Goal: Task Accomplishment & Management: Manage account settings

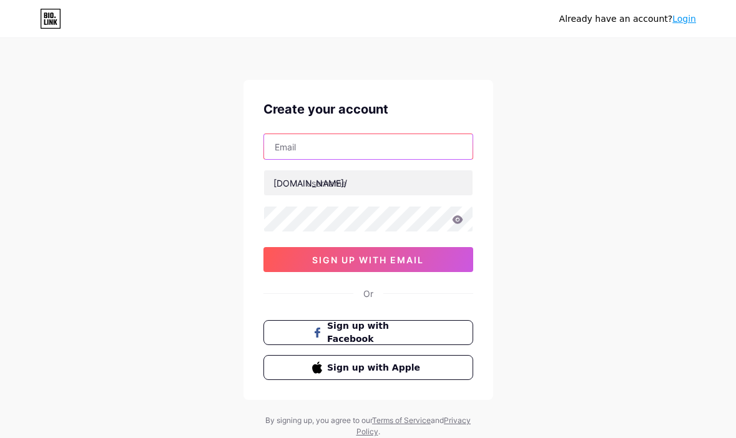
click at [315, 145] on input "text" at bounding box center [368, 146] width 209 height 25
type input "[EMAIL_ADDRESS][DOMAIN_NAME]"
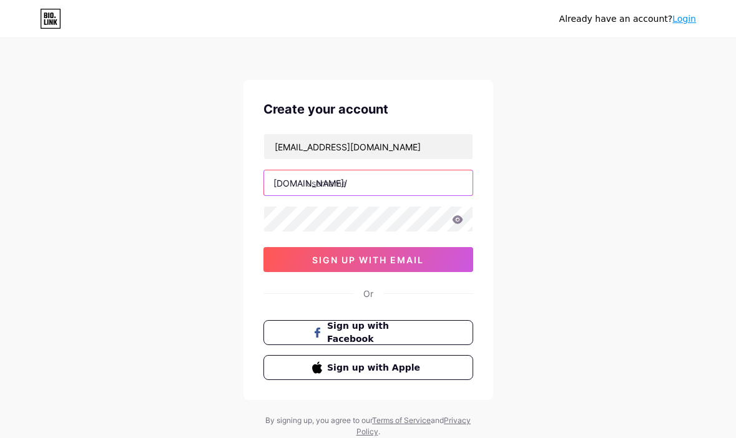
click at [356, 181] on input "text" at bounding box center [368, 182] width 209 height 25
type input "bambuhoki88slot"
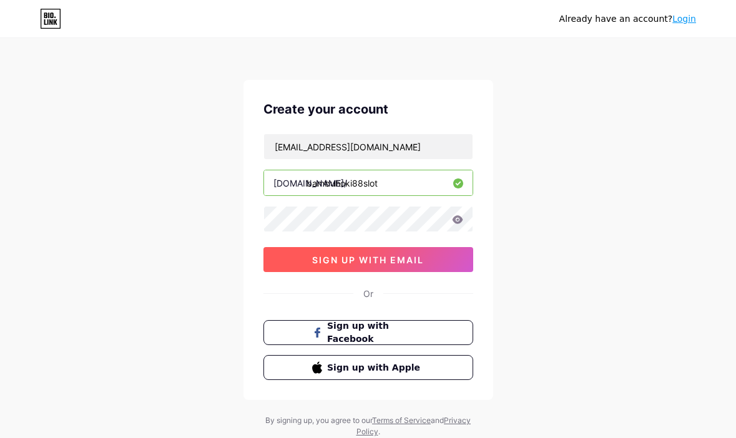
click at [398, 259] on span "sign up with email" at bounding box center [368, 260] width 112 height 11
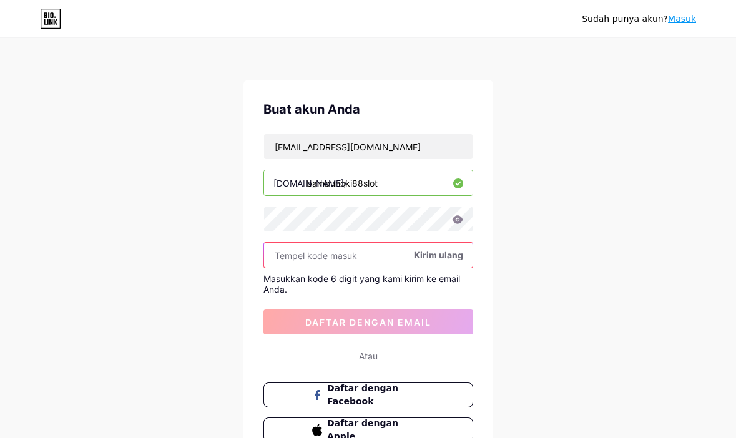
drag, startPoint x: 325, startPoint y: 257, endPoint x: 332, endPoint y: 258, distance: 6.4
click at [325, 258] on input "text" at bounding box center [368, 255] width 209 height 25
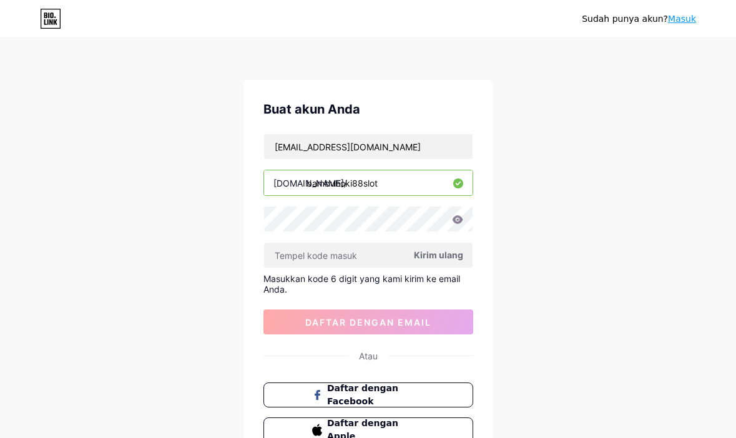
click at [446, 257] on font "Kirim ulang" at bounding box center [438, 255] width 49 height 11
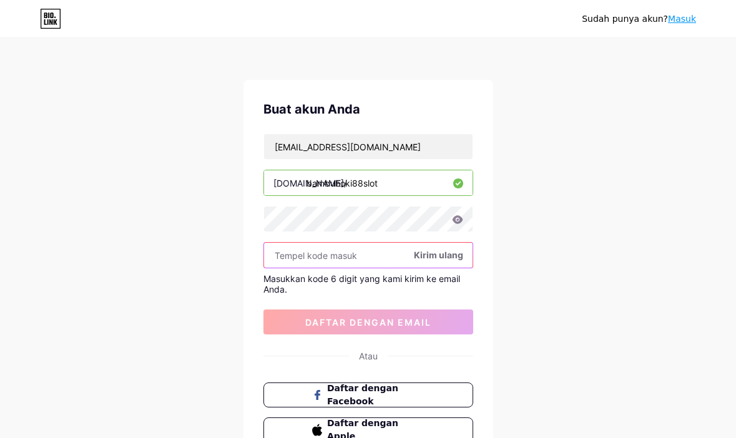
paste input "613087"
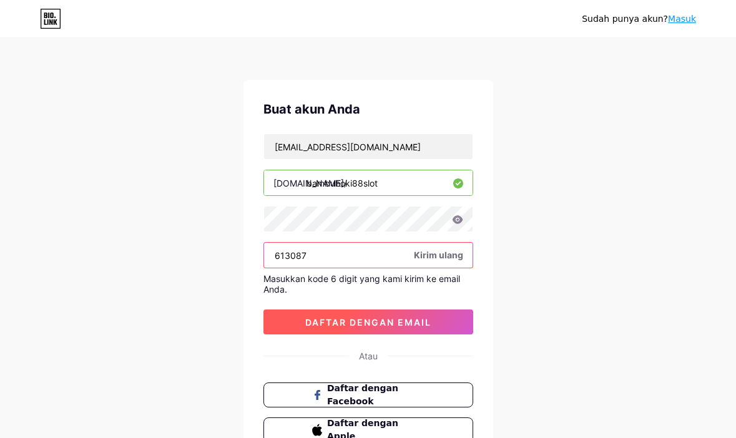
type input "613087"
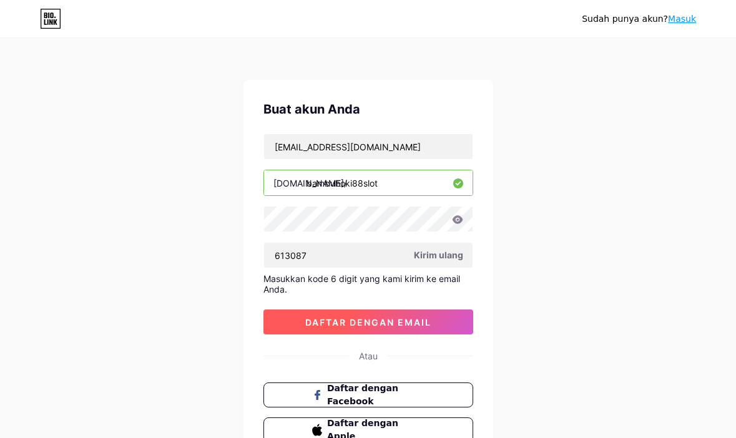
click at [401, 329] on button "daftar dengan email" at bounding box center [368, 322] width 210 height 25
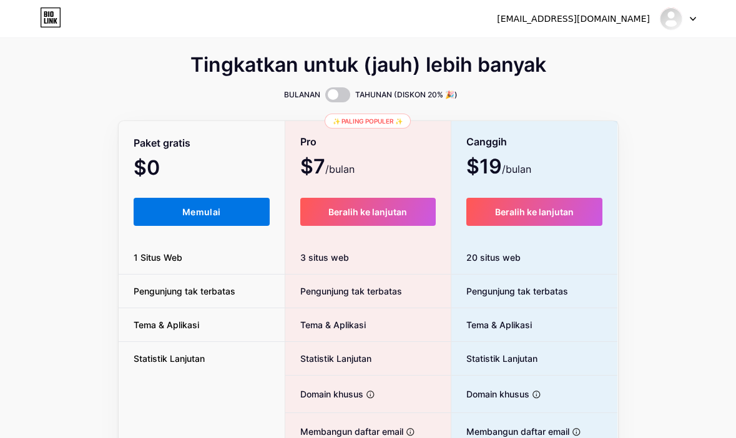
drag, startPoint x: 199, startPoint y: 215, endPoint x: 192, endPoint y: 207, distance: 10.2
click at [198, 215] on font "Memulai" at bounding box center [201, 212] width 38 height 11
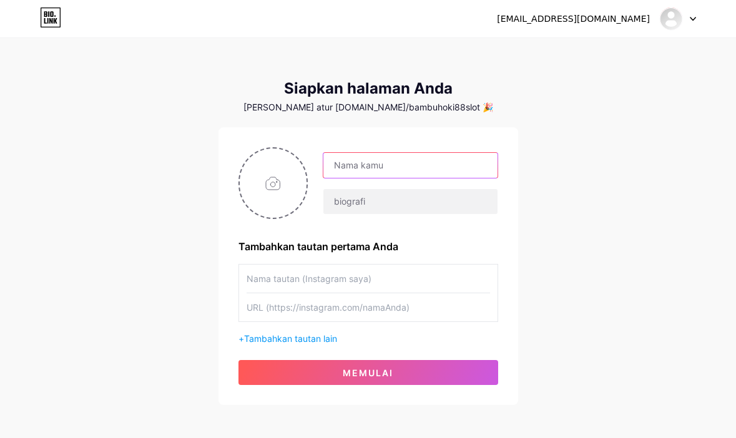
click at [412, 168] on input "text" at bounding box center [410, 165] width 174 height 25
type input "Bambuhoki88"
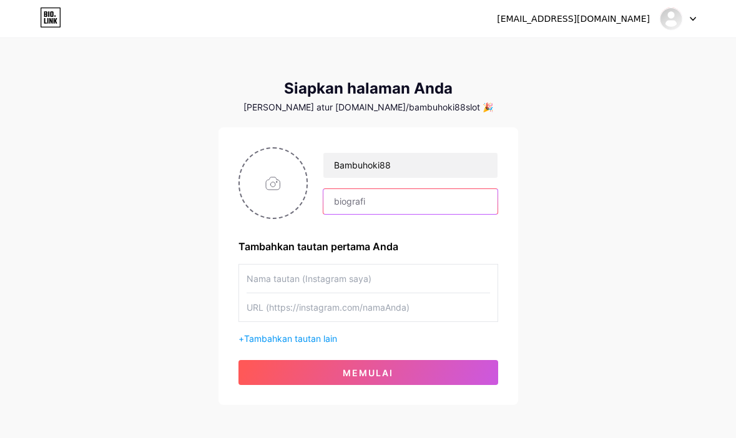
click at [373, 195] on input "text" at bounding box center [410, 201] width 174 height 25
type input "Bambuhoki88 slot gacor online"
click at [275, 190] on input "file" at bounding box center [273, 183] width 67 height 69
type input "C:\fakepath\bambuhoki88-king.png"
click at [397, 286] on input "text" at bounding box center [368, 279] width 243 height 28
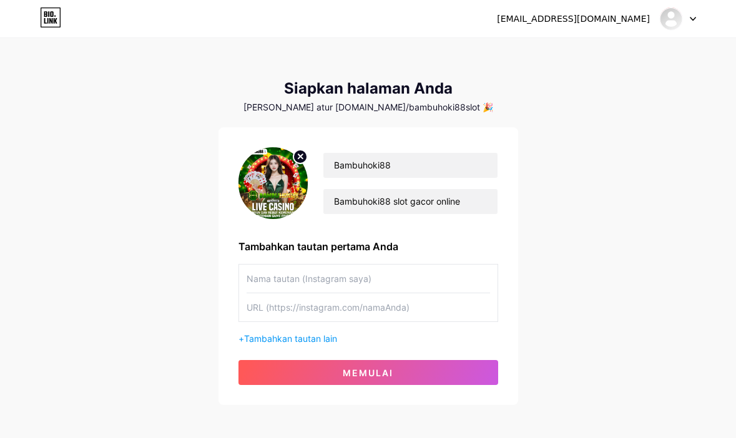
paste input "[URL][DOMAIN_NAME]"
type input "[URL][DOMAIN_NAME]"
click at [382, 310] on input "text" at bounding box center [368, 307] width 243 height 28
click at [455, 307] on input "text" at bounding box center [368, 307] width 243 height 28
paste input "[URL][DOMAIN_NAME]"
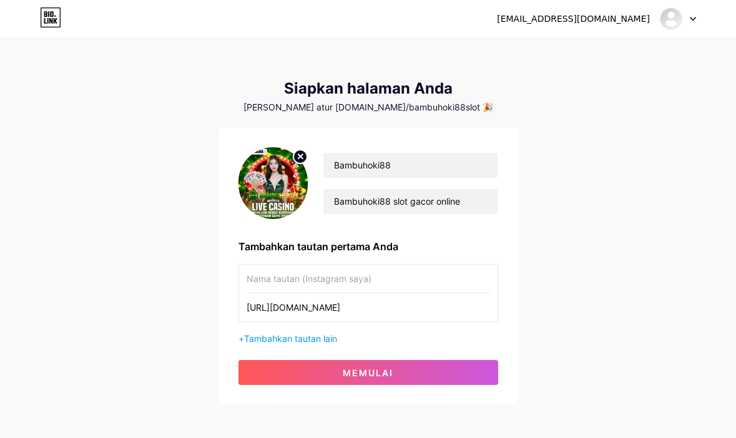
type input "[URL][DOMAIN_NAME]"
click at [358, 276] on input "text" at bounding box center [368, 279] width 243 height 28
click at [382, 311] on input "[URL][DOMAIN_NAME]" at bounding box center [368, 307] width 243 height 28
drag, startPoint x: 382, startPoint y: 311, endPoint x: 371, endPoint y: 293, distance: 20.5
click at [409, 310] on input "[URL][DOMAIN_NAME]" at bounding box center [368, 307] width 243 height 28
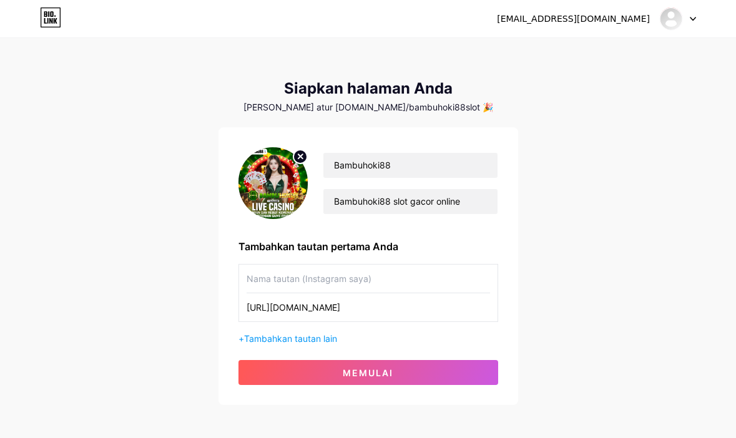
click at [363, 277] on input "text" at bounding box center [368, 279] width 243 height 28
paste input "bambuhoki88_link"
type input "bambuhoki88_link"
click at [326, 340] on font "Tambahkan tautan lain" at bounding box center [290, 338] width 93 height 11
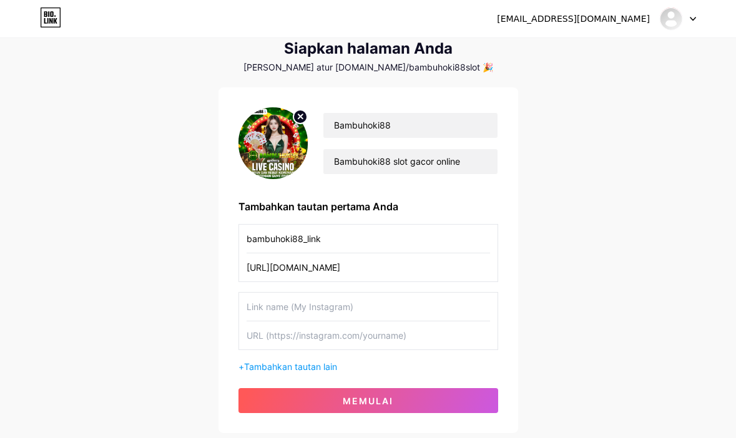
scroll to position [62, 0]
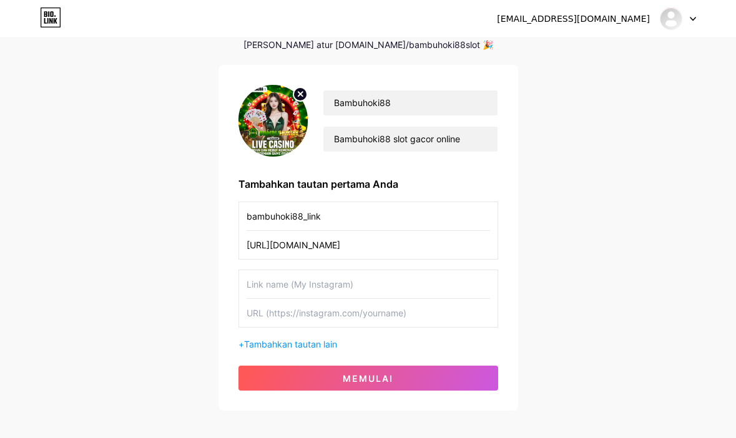
click at [346, 316] on input "text" at bounding box center [368, 313] width 243 height 28
paste input "[URL][DOMAIN_NAME]"
type input "[URL][DOMAIN_NAME]"
click at [381, 283] on input "text" at bounding box center [368, 284] width 243 height 28
paste input "[URL][DOMAIN_NAME]"
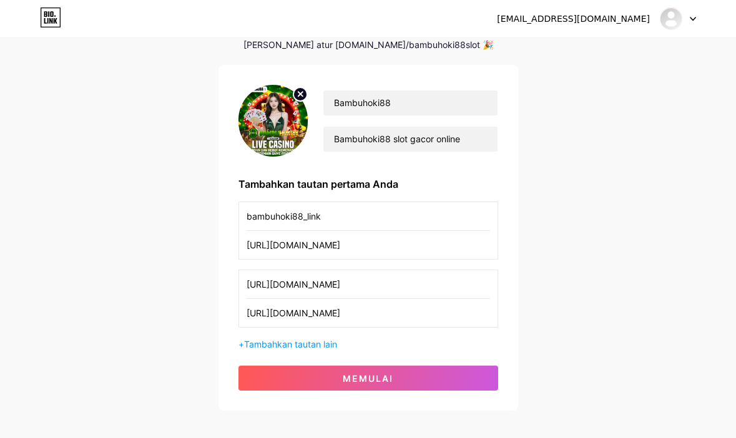
type input "[URL][DOMAIN_NAME]"
drag, startPoint x: 664, startPoint y: 315, endPoint x: 642, endPoint y: 314, distance: 21.3
click at [663, 315] on div "[EMAIL_ADDRESS][DOMAIN_NAME] Dasbor Keluar Siapkan halaman Anda [PERSON_NAME] a…" at bounding box center [368, 194] width 736 height 513
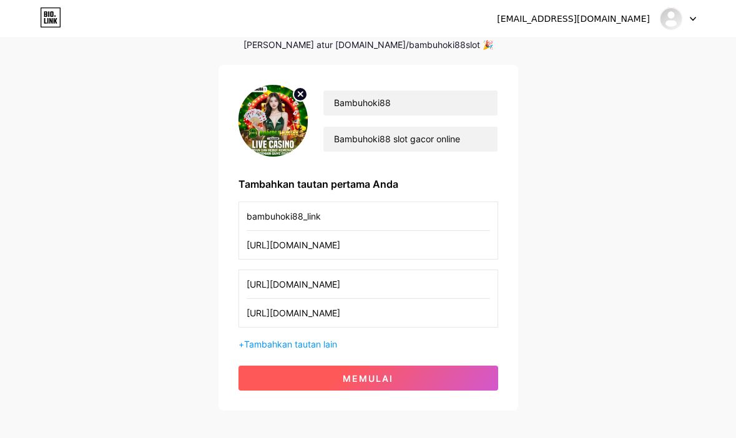
click at [396, 371] on button "memulai" at bounding box center [368, 378] width 260 height 25
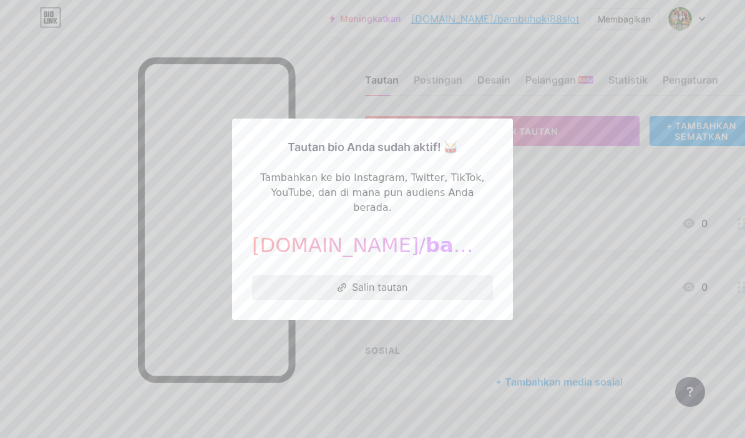
click at [393, 287] on button "Salin tautan" at bounding box center [372, 287] width 241 height 25
click at [376, 281] on font "Salin tautan" at bounding box center [380, 287] width 56 height 12
click at [310, 61] on div at bounding box center [372, 219] width 745 height 438
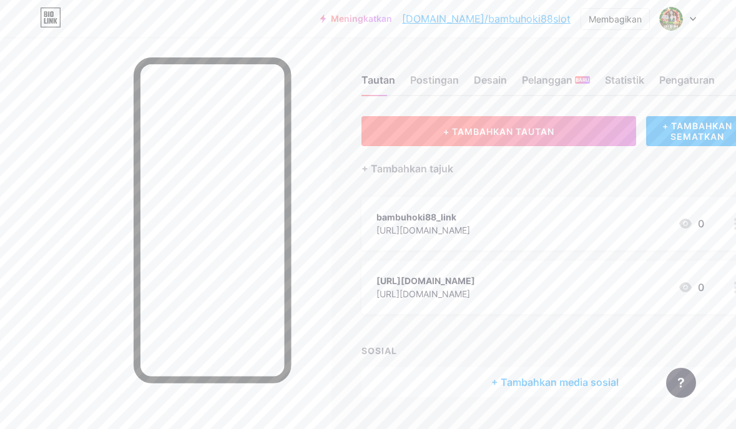
click at [545, 135] on font "+ TAMBAHKAN TAUTAN" at bounding box center [498, 131] width 111 height 11
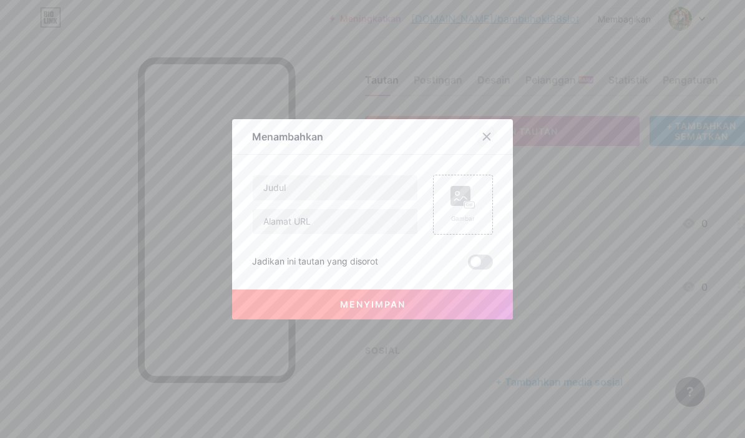
click at [487, 134] on icon at bounding box center [487, 137] width 10 height 10
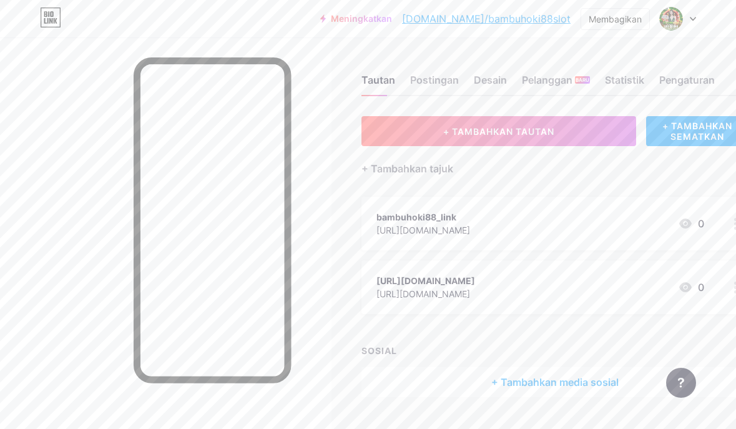
click at [440, 217] on font "bambuhoki88_link" at bounding box center [416, 217] width 80 height 11
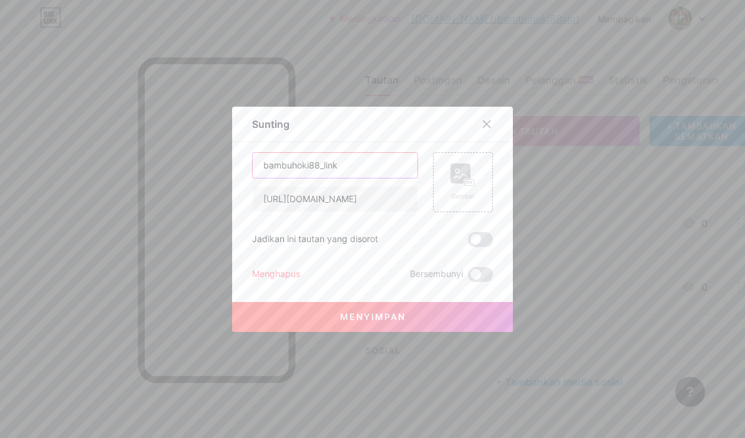
click at [371, 171] on input "bambuhoki88_link" at bounding box center [335, 165] width 165 height 25
paste input "[URL][DOMAIN_NAME]"
click at [364, 203] on input "[URL][DOMAIN_NAME]" at bounding box center [335, 199] width 165 height 25
click at [364, 204] on input "[URL][DOMAIN_NAME]" at bounding box center [335, 199] width 165 height 25
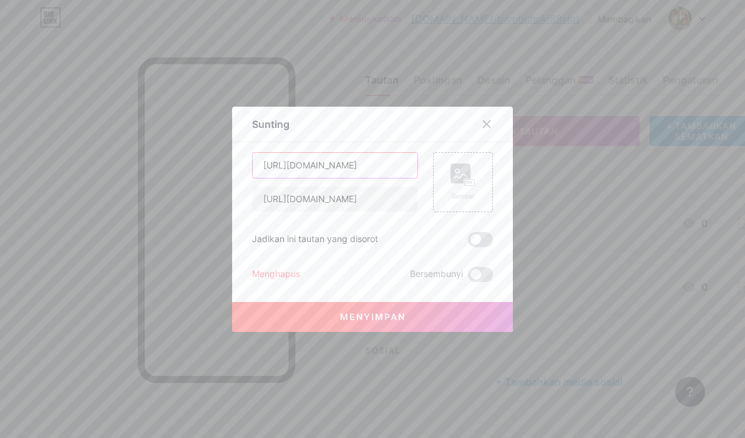
click at [367, 162] on input "[URL][DOMAIN_NAME]" at bounding box center [335, 165] width 165 height 25
type input "LINK DAFTAR"
click at [324, 213] on div "LINK DAFTAR [URL][DOMAIN_NAME] Gambar Jadikan ini tautan yang disorot Menghapus…" at bounding box center [372, 217] width 241 height 130
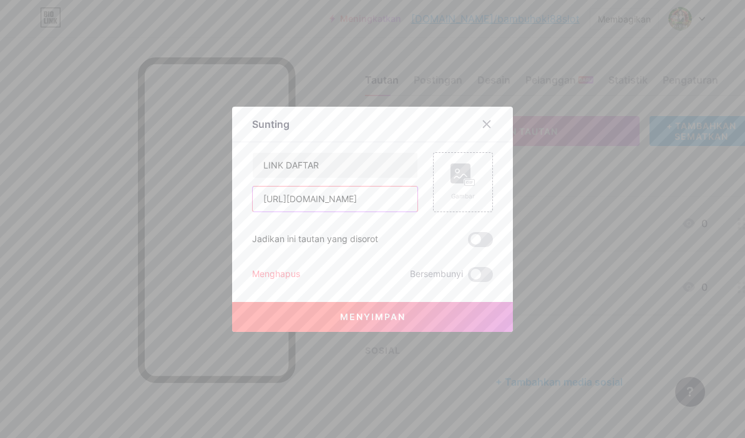
click at [340, 204] on input "[URL][DOMAIN_NAME]" at bounding box center [335, 199] width 165 height 25
paste input "[DOMAIN_NAME]"
type input "[URL][DOMAIN_NAME]"
click at [458, 177] on rect at bounding box center [461, 174] width 20 height 20
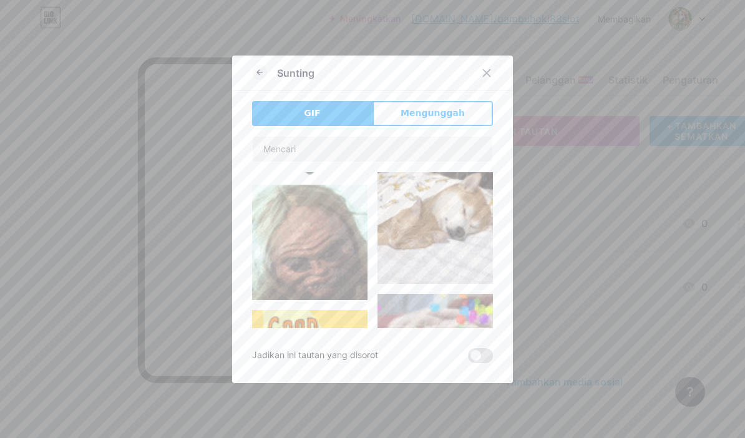
scroll to position [548, 0]
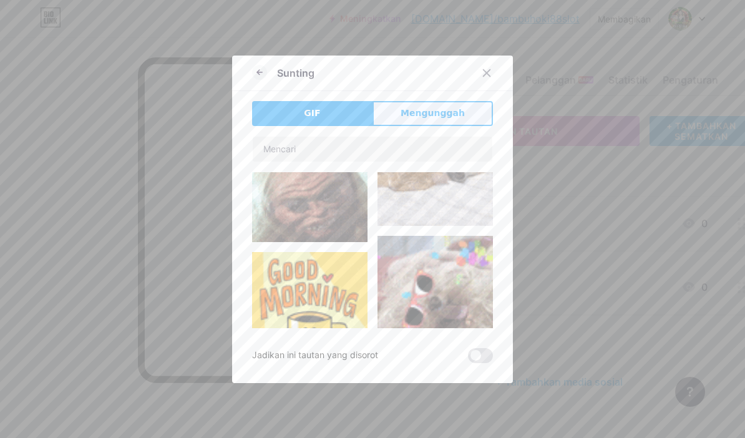
click at [420, 105] on button "Mengunggah" at bounding box center [433, 113] width 120 height 25
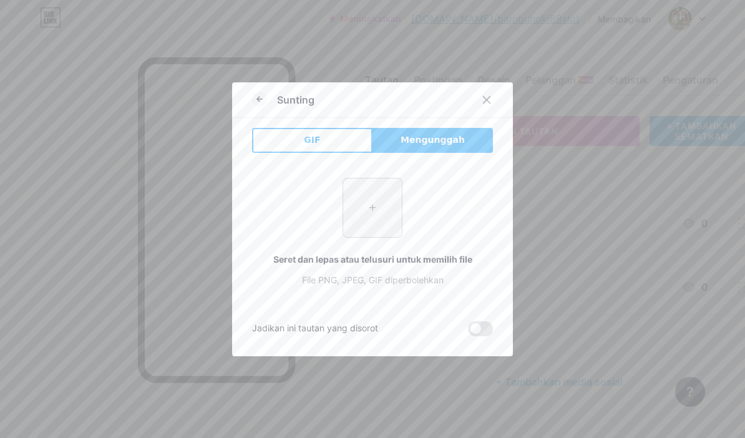
click at [382, 212] on input "file" at bounding box center [372, 208] width 59 height 59
type input "C:\fakepath\abadi-bambuhoki88-JAYA.png"
click at [481, 325] on span at bounding box center [480, 329] width 25 height 15
click at [468, 332] on input "checkbox" at bounding box center [468, 332] width 0 height 0
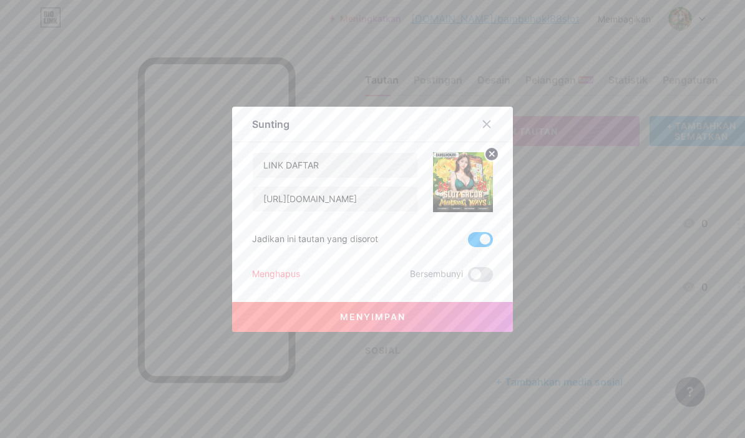
click at [380, 317] on font "Menyimpan" at bounding box center [373, 317] width 66 height 11
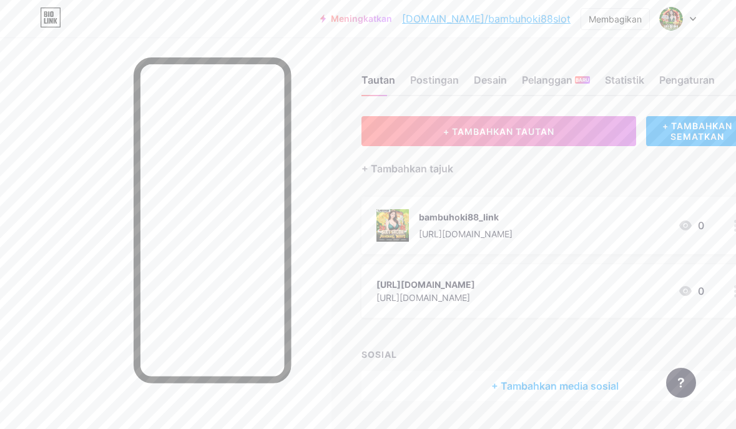
click at [513, 218] on div "bambuhoki88_link" at bounding box center [466, 216] width 94 height 13
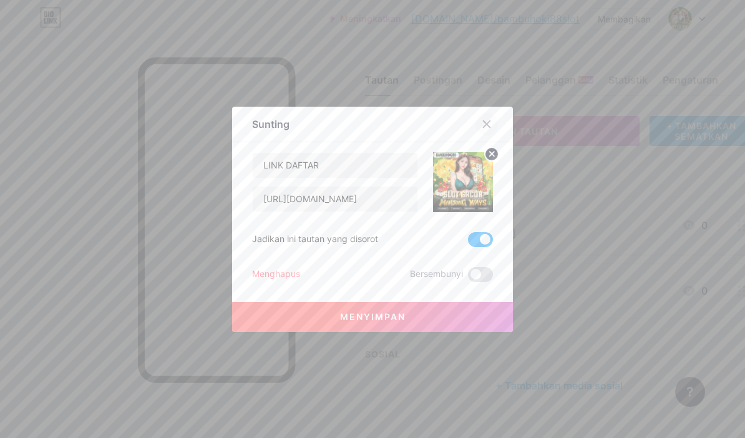
click at [484, 123] on icon at bounding box center [487, 123] width 7 height 7
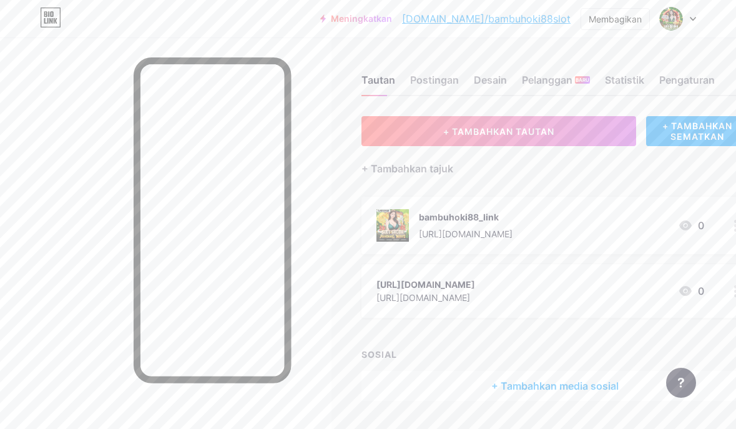
click at [513, 240] on div "bambuhoki88_link [URL][DOMAIN_NAME]" at bounding box center [466, 225] width 94 height 32
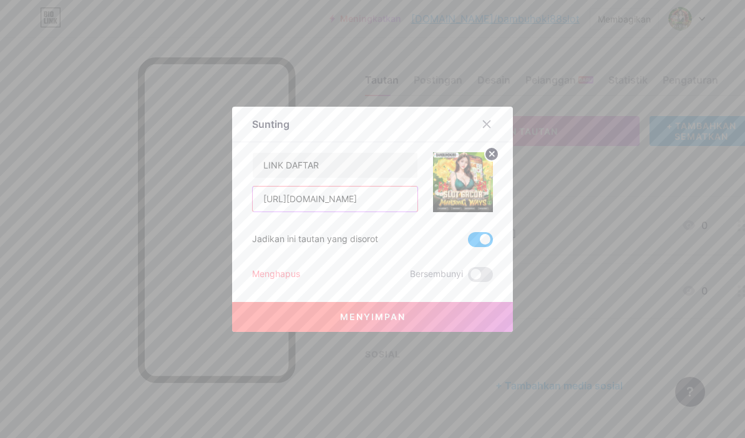
click at [378, 198] on input "[URL][DOMAIN_NAME]" at bounding box center [335, 199] width 165 height 25
paste input "[DOMAIN_NAME][URL]"
type input "[URL][DOMAIN_NAME]"
click at [361, 311] on button "Menyimpan" at bounding box center [372, 317] width 281 height 30
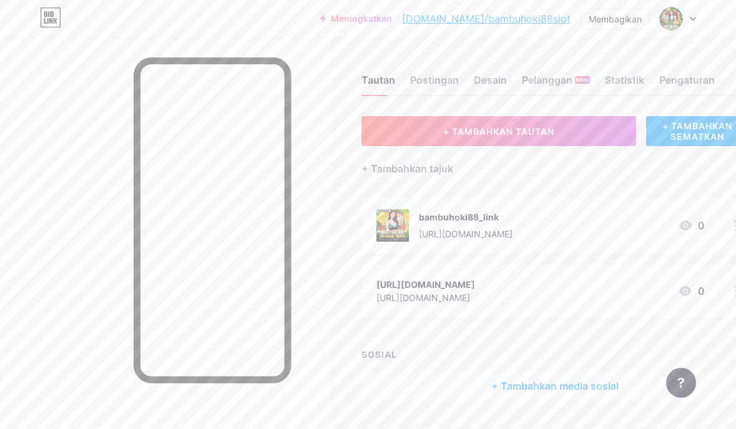
click at [604, 293] on div "[URL][DOMAIN_NAME] [URL][DOMAIN_NAME] 0" at bounding box center [540, 291] width 328 height 29
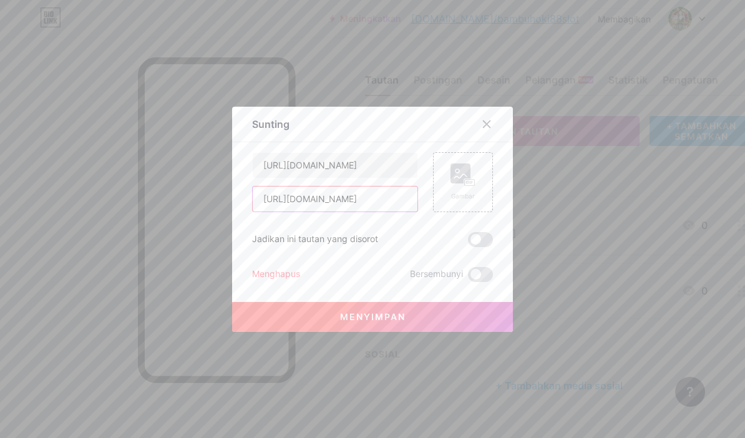
click at [345, 211] on input "[URL][DOMAIN_NAME]" at bounding box center [335, 199] width 165 height 25
click at [353, 201] on input "[URL][DOMAIN_NAME]" at bounding box center [335, 199] width 165 height 25
paste input "[DOMAIN_NAME][URL]"
type input "[URL][DOMAIN_NAME]"
click at [352, 173] on input "[URL][DOMAIN_NAME]" at bounding box center [335, 165] width 165 height 25
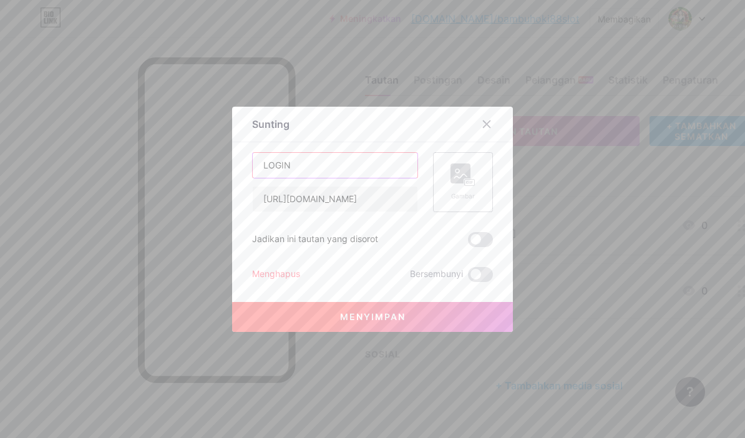
type input "LOGIN"
click at [461, 164] on rect at bounding box center [461, 174] width 20 height 20
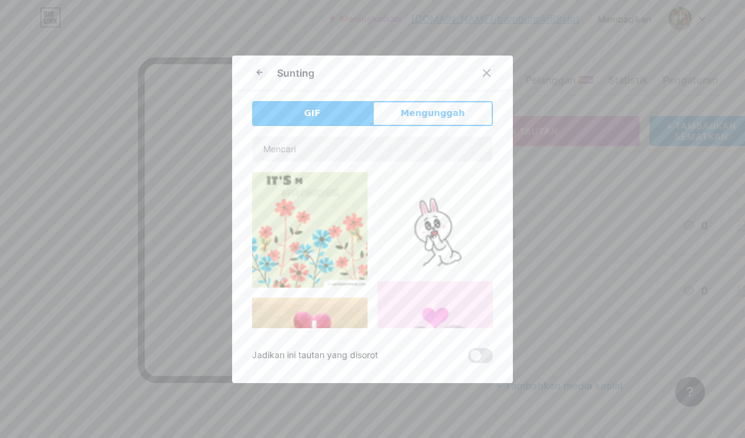
click at [413, 131] on div "GIF Mengunggah Isi YouTube Putar video YouTube tanpa meninggalkan halaman Anda.…" at bounding box center [372, 232] width 241 height 262
click at [426, 124] on button "Mengunggah" at bounding box center [433, 113] width 120 height 25
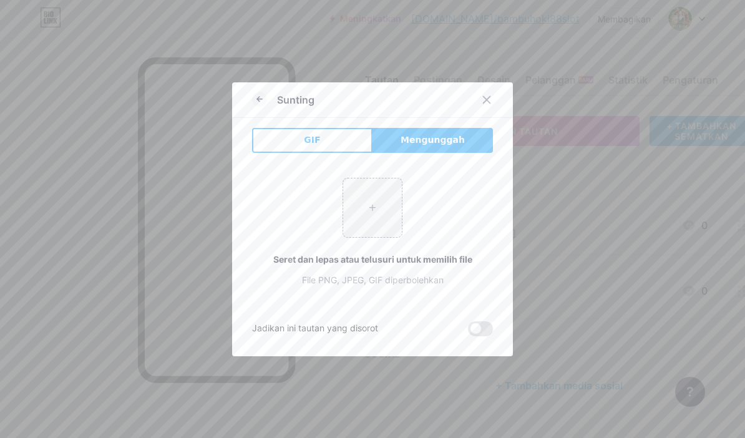
click at [425, 140] on font "Mengunggah" at bounding box center [433, 140] width 64 height 10
click at [366, 205] on input "file" at bounding box center [372, 208] width 59 height 59
type input "C:\fakepath\bambuhoki88-gacor-jaya.png"
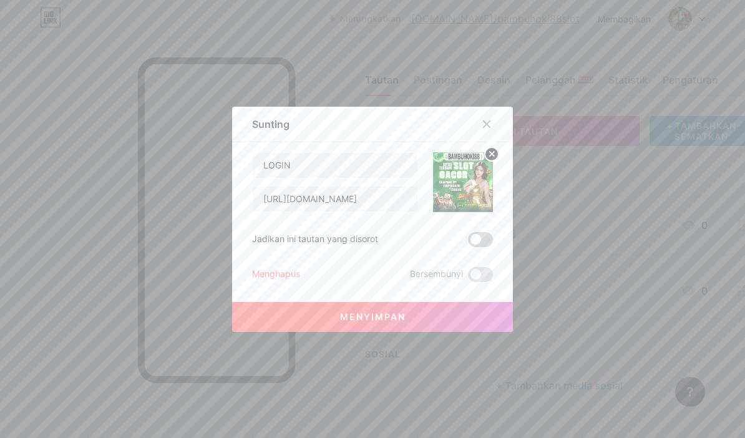
click at [471, 238] on span at bounding box center [480, 239] width 25 height 15
click at [468, 243] on input "checkbox" at bounding box center [468, 243] width 0 height 0
click at [380, 317] on font "Menyimpan" at bounding box center [373, 317] width 66 height 11
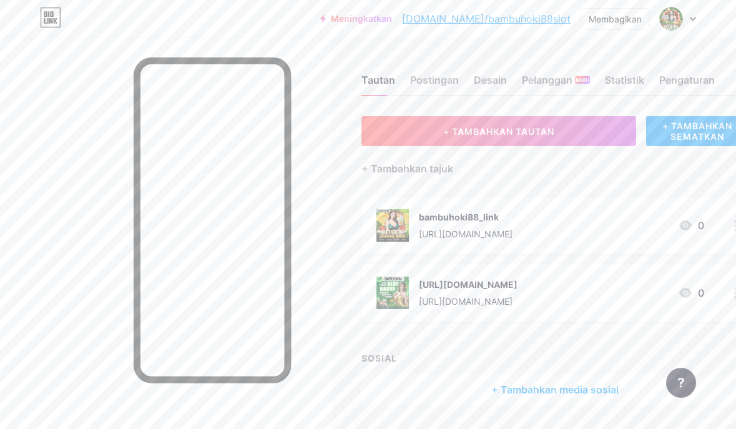
click at [473, 225] on div "bambuhoki88_link [URL][DOMAIN_NAME]" at bounding box center [466, 225] width 94 height 32
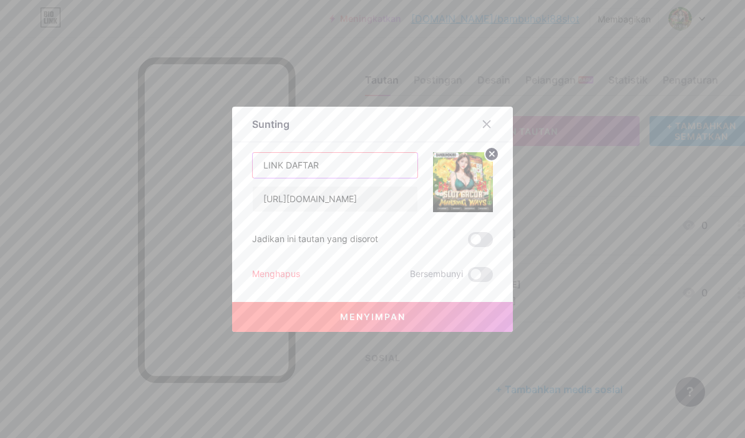
drag, startPoint x: 280, startPoint y: 166, endPoint x: 243, endPoint y: 165, distance: 37.5
click at [243, 165] on div "Sunting Isi YouTube Putar video YouTube tanpa meninggalkan halaman Anda. MENAMB…" at bounding box center [372, 219] width 281 height 225
type input "DAFTAR"
click at [366, 316] on font "Menyimpan" at bounding box center [373, 317] width 66 height 11
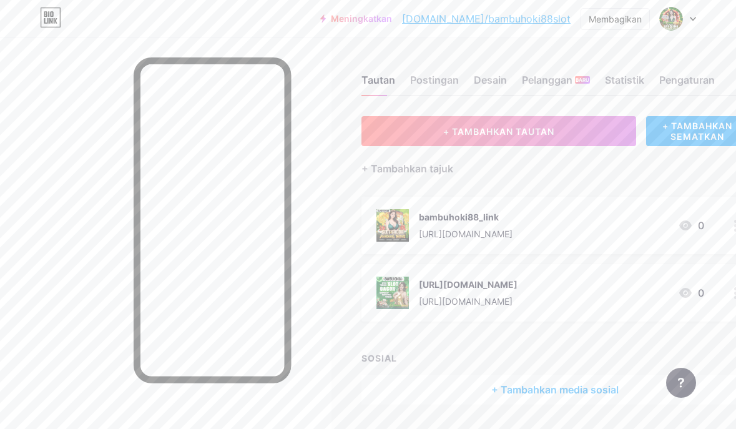
click at [546, 391] on font "+ Tambahkan media sosial" at bounding box center [554, 389] width 127 height 12
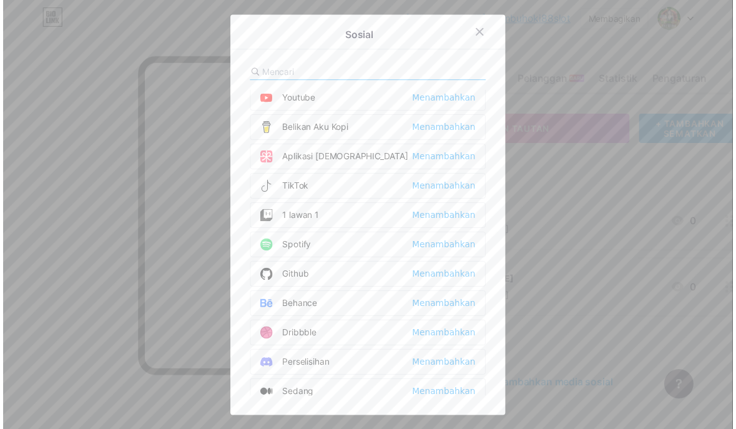
scroll to position [0, 0]
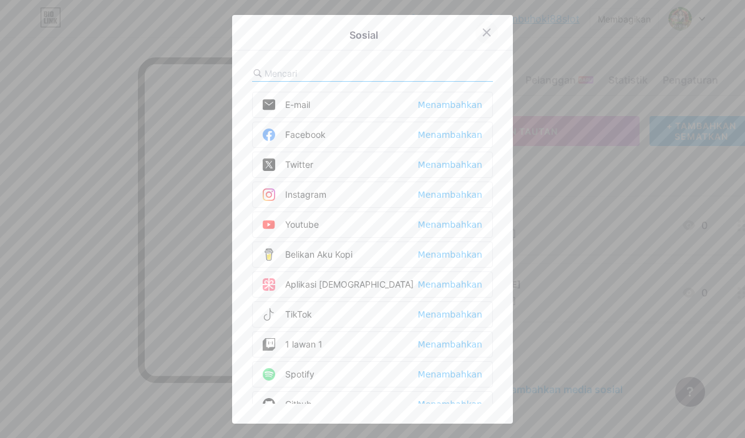
click at [482, 36] on icon at bounding box center [487, 32] width 10 height 10
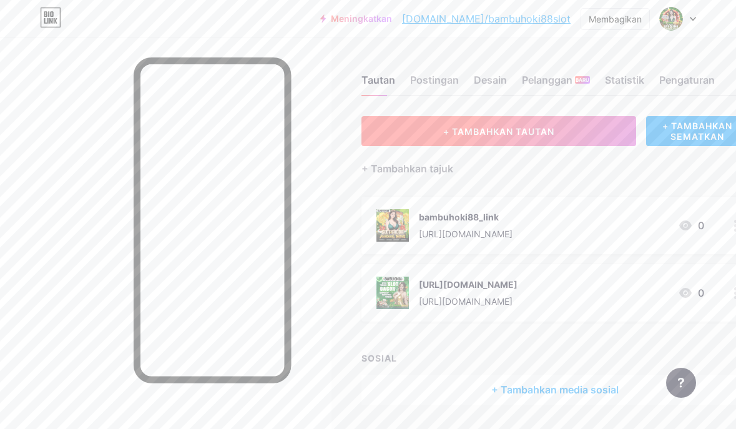
click at [587, 134] on button "+ TAMBAHKAN TAUTAN" at bounding box center [498, 131] width 275 height 30
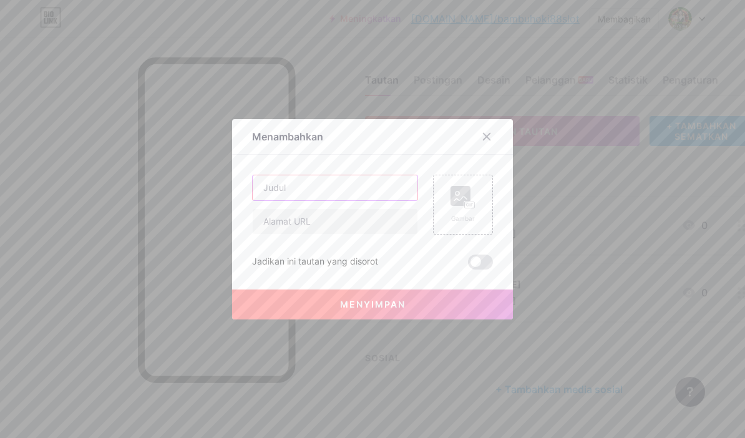
click at [382, 182] on input "text" at bounding box center [335, 187] width 165 height 25
type input "LINK GACOR RESMI"
click at [356, 225] on input "text" at bounding box center [335, 221] width 165 height 25
paste input "[URL][DOMAIN_NAME]"
type input "[URL][DOMAIN_NAME]"
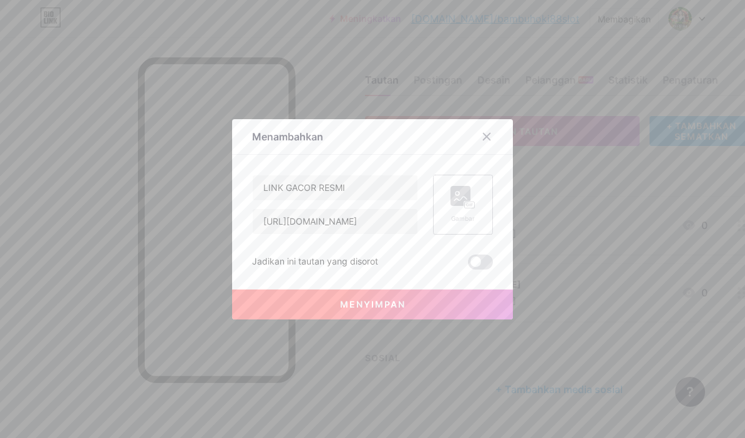
click at [469, 194] on icon at bounding box center [463, 197] width 25 height 23
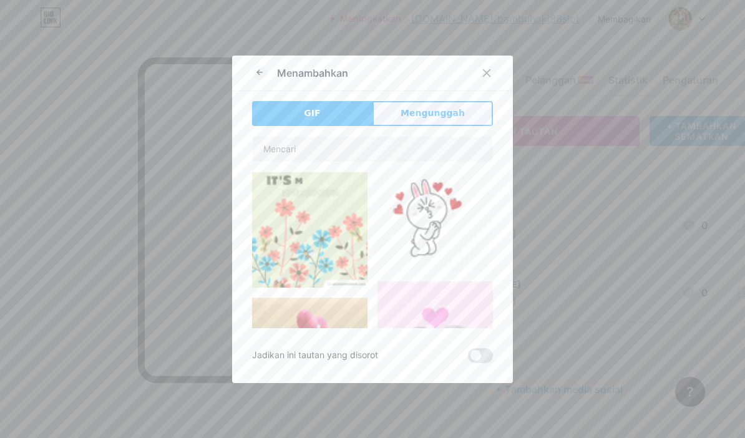
click at [410, 114] on font "Mengunggah" at bounding box center [433, 113] width 64 height 10
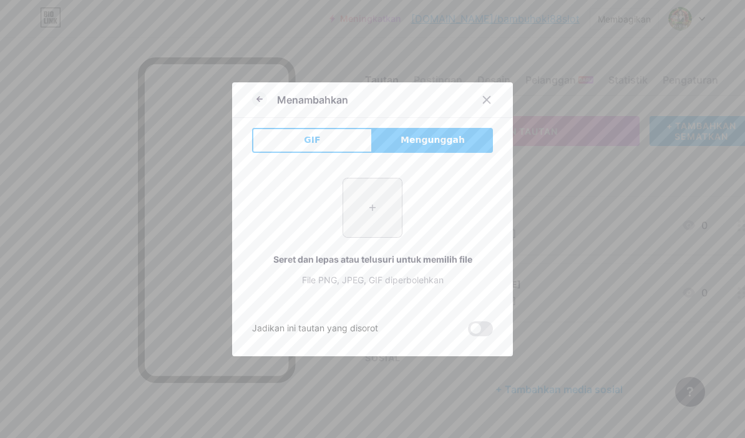
click at [366, 205] on input "file" at bounding box center [372, 208] width 59 height 59
type input "C:\fakepath\Bambuhoki88-ini-asli-no1.png"
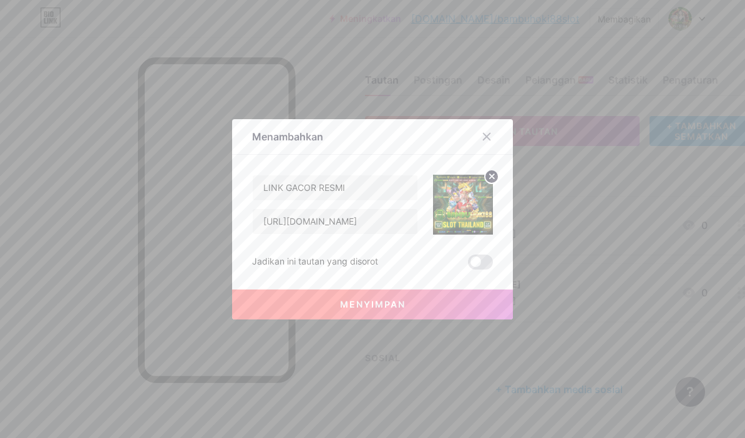
click at [476, 263] on span at bounding box center [480, 262] width 25 height 15
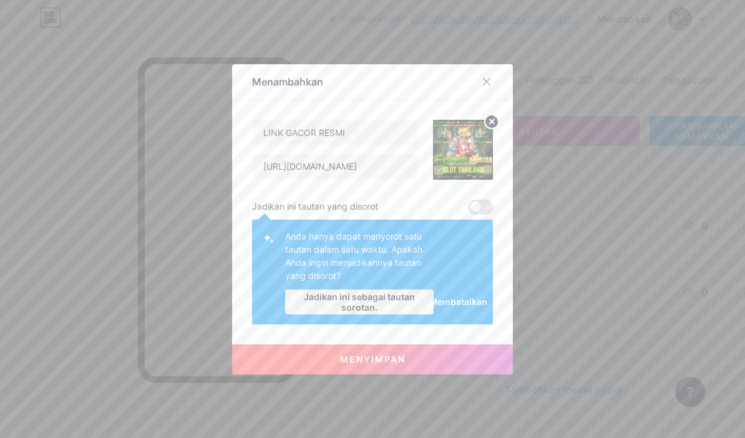
click at [469, 207] on span at bounding box center [480, 207] width 25 height 15
click at [376, 358] on font "Menyimpan" at bounding box center [373, 359] width 66 height 11
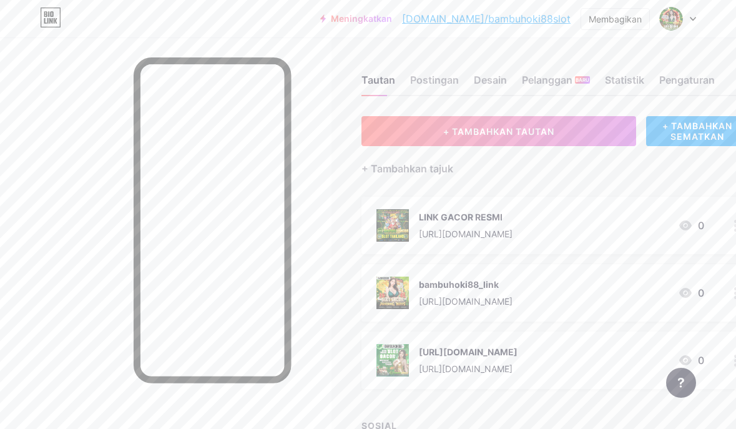
drag, startPoint x: 623, startPoint y: 219, endPoint x: 614, endPoint y: 296, distance: 77.9
click at [618, 296] on span "LINK GACOR RESMI [URL][DOMAIN_NAME] 0 bambuhoki88_link [URL][DOMAIN_NAME] 0 [UR…" at bounding box center [555, 293] width 388 height 192
click at [562, 190] on div "+ TAMBAHKAN TAUTAN + TAMBAHKAN SEMATKAN + Tambahkan tajuk LINK GACOR RESMI [URL…" at bounding box center [555, 294] width 388 height 356
drag, startPoint x: 548, startPoint y: 207, endPoint x: 533, endPoint y: 342, distance: 135.1
click at [533, 341] on span "LINK GACOR RESMI [URL][DOMAIN_NAME] 0 bambuhoki88_link [URL][DOMAIN_NAME] 0 [UR…" at bounding box center [555, 293] width 388 height 192
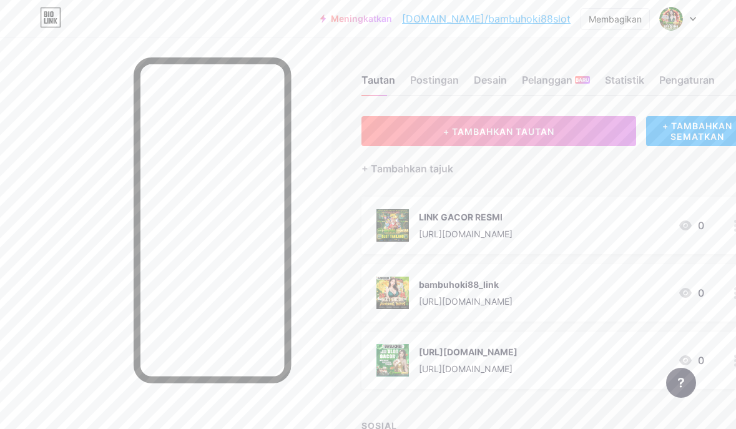
click at [501, 225] on div "LINK GACOR RESMI [URL][DOMAIN_NAME]" at bounding box center [466, 225] width 94 height 32
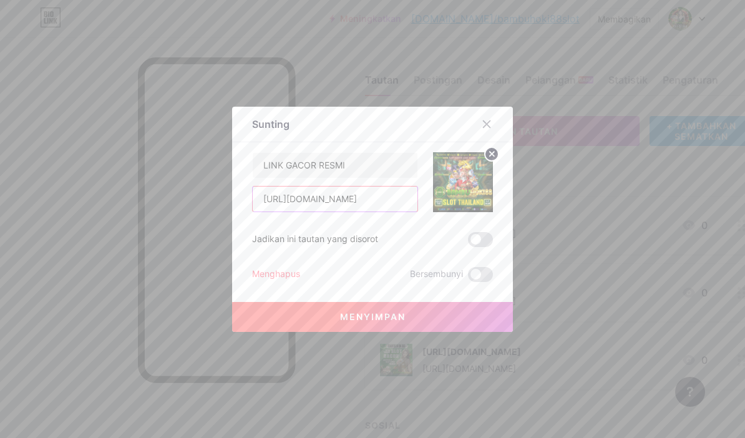
click at [358, 197] on input "[URL][DOMAIN_NAME]" at bounding box center [335, 199] width 165 height 25
click at [346, 166] on input "LINK GACOR RESMI" at bounding box center [335, 165] width 165 height 25
type input "L"
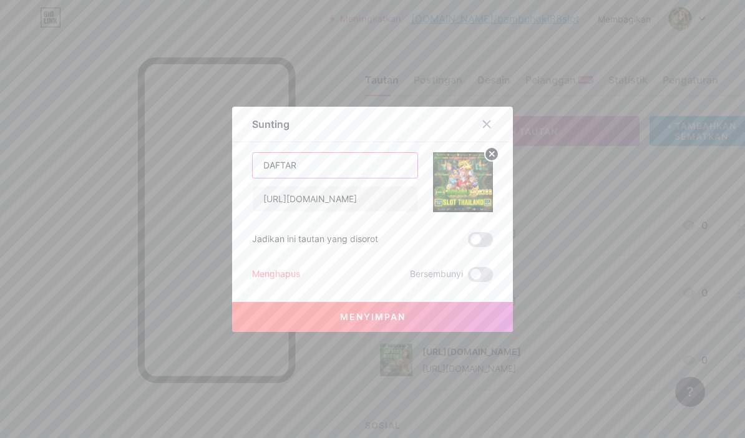
type input "DAFTAR"
click at [383, 315] on font "Menyimpan" at bounding box center [373, 317] width 66 height 11
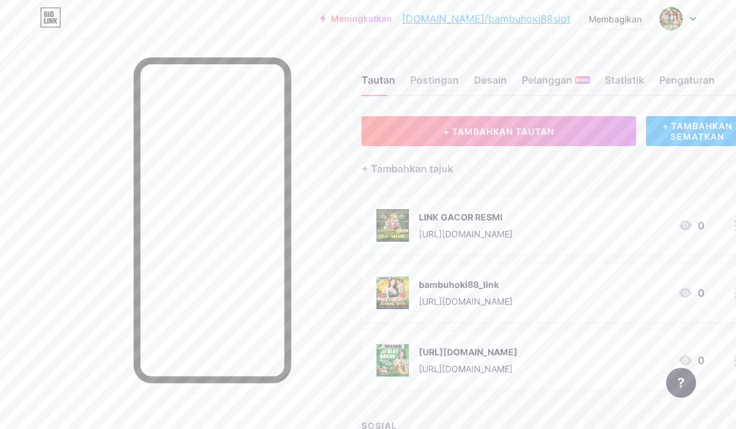
click at [508, 291] on div "bambuhoki88_link [URL][DOMAIN_NAME]" at bounding box center [466, 293] width 94 height 32
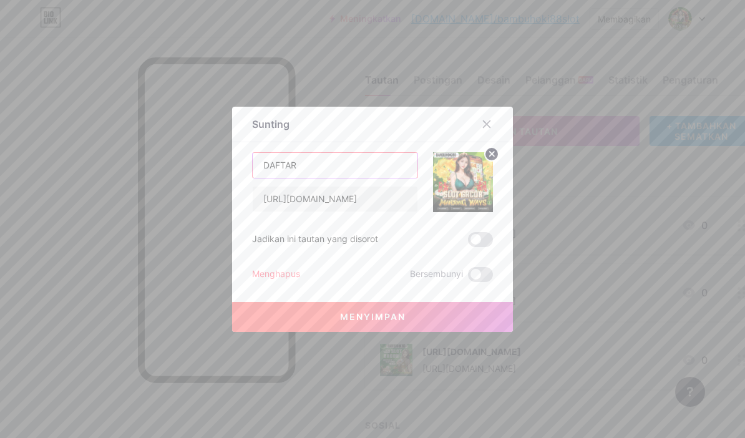
click at [302, 164] on input "DAFTAR" at bounding box center [335, 165] width 165 height 25
type input "LOGIN"
click at [393, 313] on font "Menyimpan" at bounding box center [373, 317] width 66 height 11
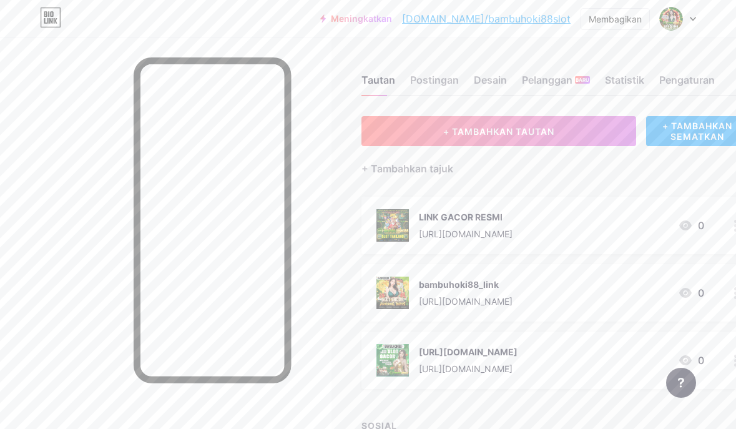
click at [510, 350] on font "[URL][DOMAIN_NAME]" at bounding box center [468, 351] width 99 height 11
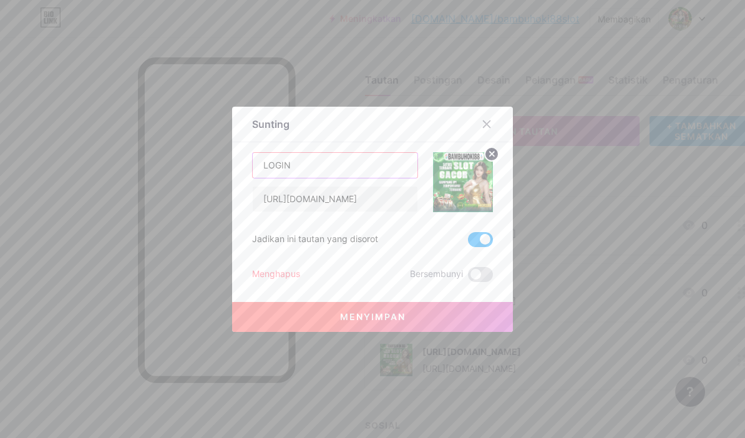
click at [316, 173] on input "LOGIN" at bounding box center [335, 165] width 165 height 25
click at [317, 171] on input "LOGIN" at bounding box center [335, 165] width 165 height 25
type input "D"
type input "LINK GACOR RESMI"
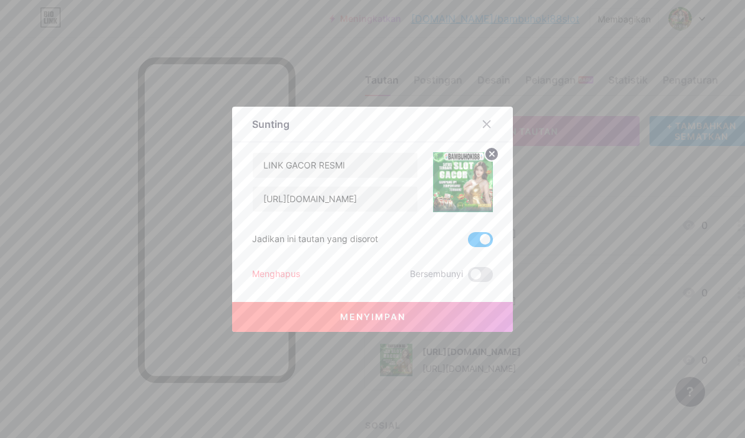
click at [392, 320] on font "Menyimpan" at bounding box center [373, 317] width 66 height 11
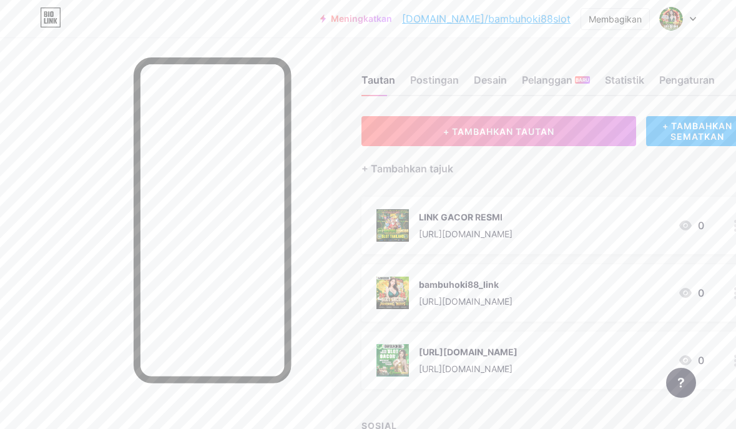
click at [687, 139] on font "+ TAMBAHKAN SEMATKAN" at bounding box center [697, 130] width 70 height 21
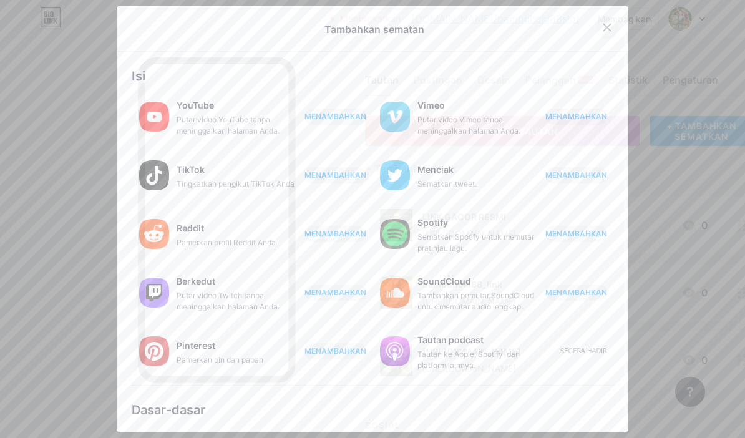
click at [606, 29] on div at bounding box center [607, 27] width 22 height 22
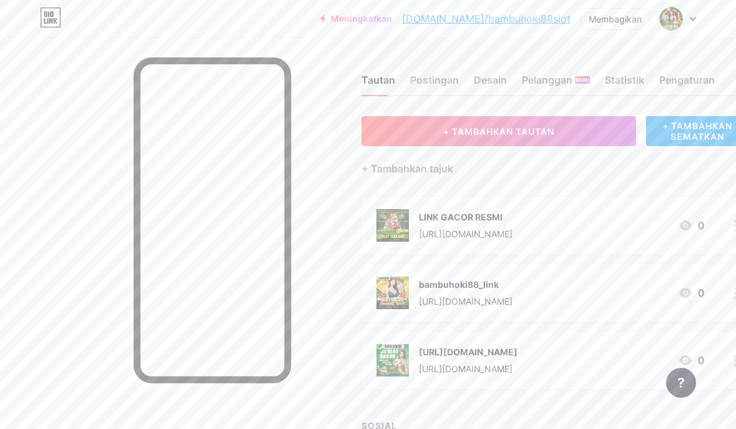
click at [561, 17] on font "[DOMAIN_NAME]/bambuhoki88slot" at bounding box center [486, 18] width 169 height 12
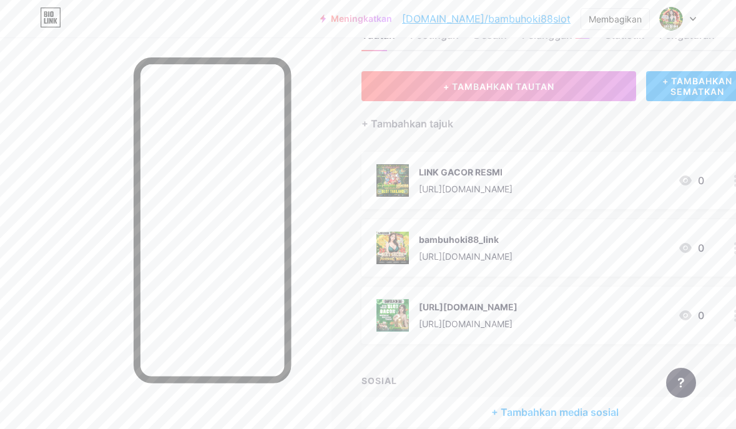
scroll to position [105, 0]
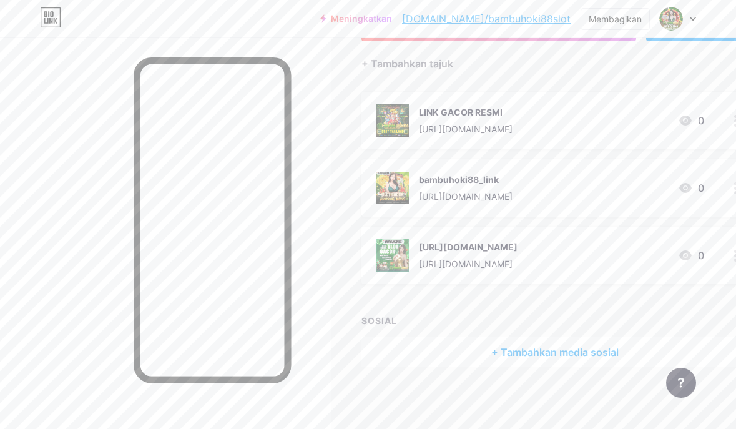
drag, startPoint x: 558, startPoint y: 120, endPoint x: 545, endPoint y: 268, distance: 149.1
click at [545, 268] on span "LINK GACOR RESMI [URL][DOMAIN_NAME] 0 bambuhoki88_link [URL][DOMAIN_NAME] 0 [UR…" at bounding box center [555, 188] width 388 height 192
click at [632, 270] on div "[URL][DOMAIN_NAME] [URL][DOMAIN_NAME] 0" at bounding box center [540, 255] width 328 height 32
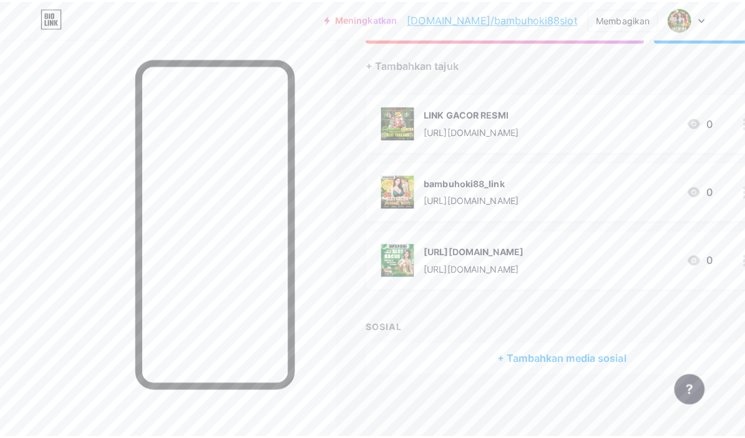
scroll to position [96, 0]
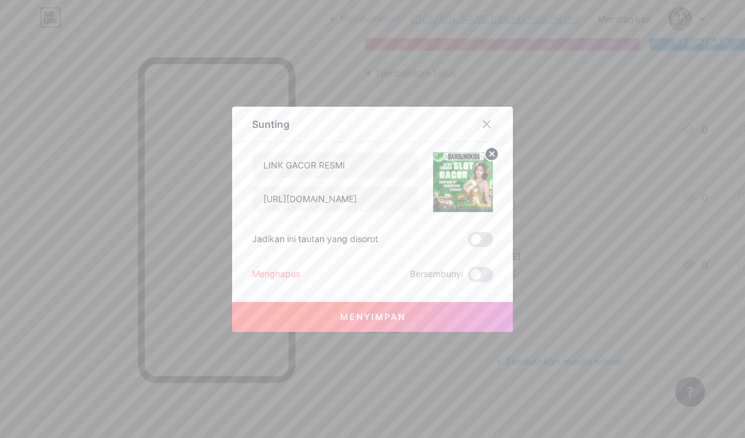
click at [488, 123] on div at bounding box center [487, 124] width 22 height 22
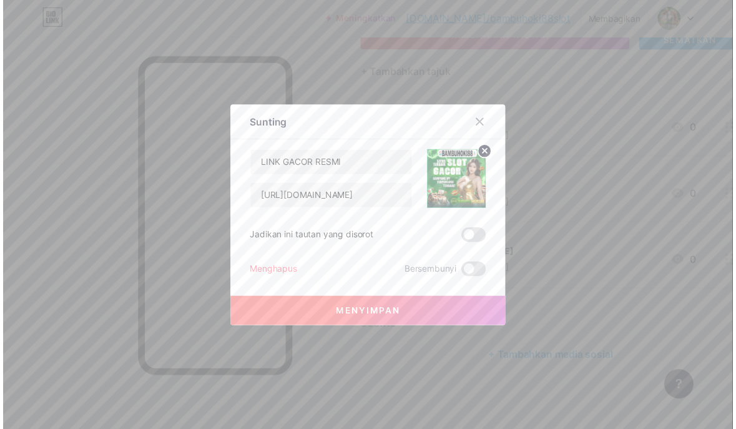
scroll to position [105, 0]
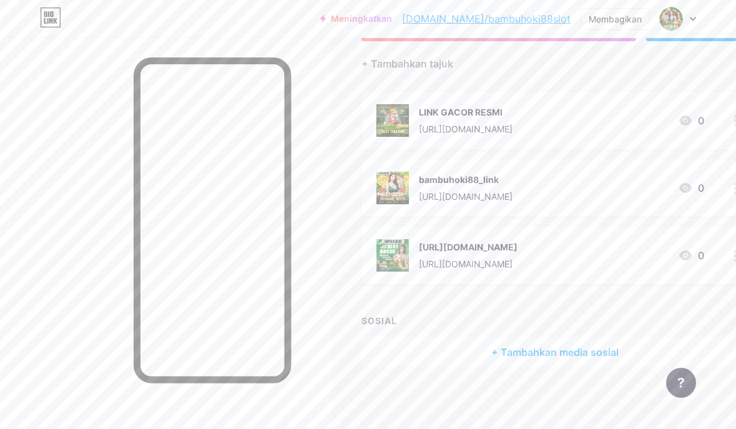
click at [477, 17] on font "[DOMAIN_NAME]/bambuhoki88slot" at bounding box center [486, 18] width 169 height 12
drag, startPoint x: 311, startPoint y: 423, endPoint x: 350, endPoint y: 403, distance: 43.8
click at [312, 423] on div at bounding box center [166, 251] width 332 height 429
click at [688, 15] on div at bounding box center [678, 18] width 36 height 22
